Goal: Task Accomplishment & Management: Use online tool/utility

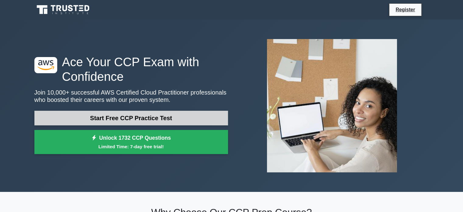
click at [158, 117] on link "Start Free CCP Practice Test" at bounding box center [131, 118] width 194 height 15
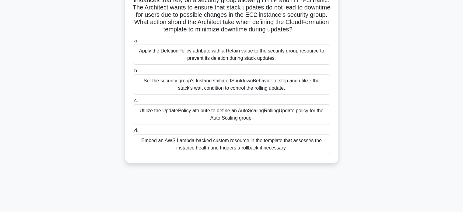
scroll to position [63, 0]
click at [263, 122] on div "Utilize the UpdatePolicy attribute to define an AutoScalingRollingUpdate policy…" at bounding box center [231, 114] width 197 height 20
click at [133, 102] on input "c. Utilize the UpdatePolicy attribute to define an AutoScalingRollingUpdate pol…" at bounding box center [133, 100] width 0 height 4
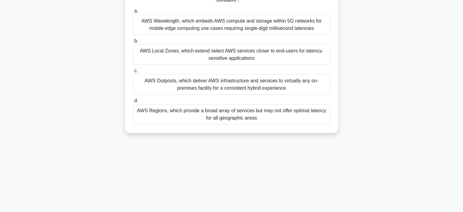
scroll to position [4, 0]
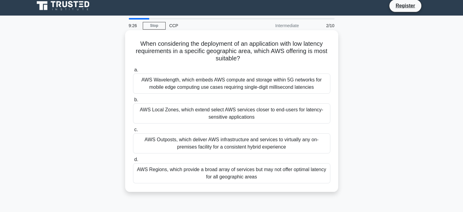
click at [234, 89] on div "a. AWS Wavelength, which embeds AWS compute and storage within 5G networks for …" at bounding box center [231, 124] width 205 height 119
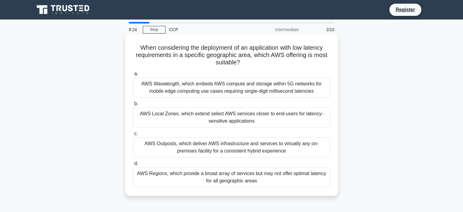
click at [213, 143] on div "AWS Outposts, which deliver AWS infrastructure and services to virtually any on…" at bounding box center [231, 147] width 197 height 20
click at [133, 136] on input "c. AWS Outposts, which deliver AWS infrastructure and services to virtually any…" at bounding box center [133, 134] width 0 height 4
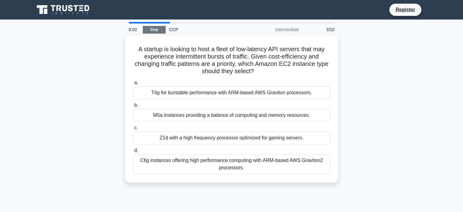
click at [160, 31] on link "Stop" at bounding box center [154, 30] width 23 height 8
